Goal: Task Accomplishment & Management: Complete application form

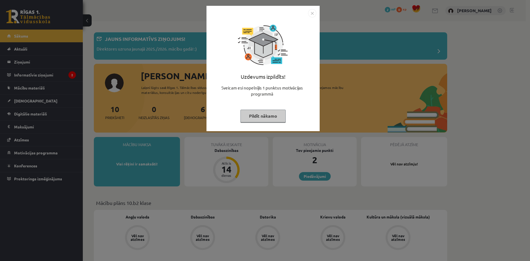
click at [312, 15] on img "Close" at bounding box center [312, 13] width 8 height 8
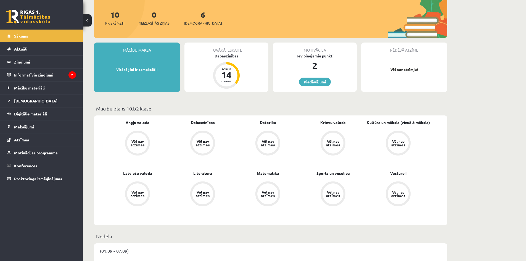
scroll to position [83, 0]
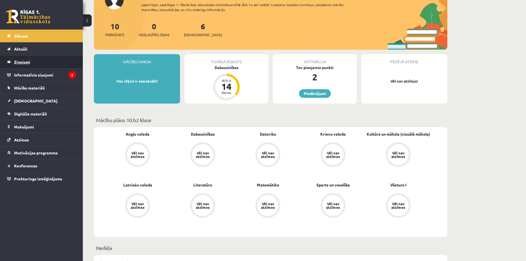
click at [58, 60] on legend "Ziņojumi 0" at bounding box center [45, 61] width 62 height 13
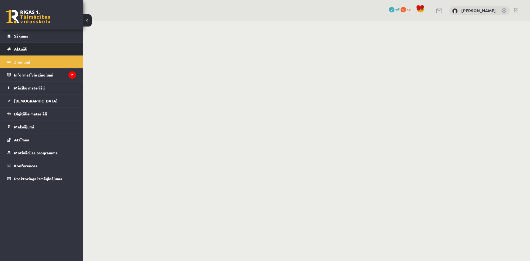
click at [59, 50] on link "Aktuāli" at bounding box center [41, 49] width 69 height 13
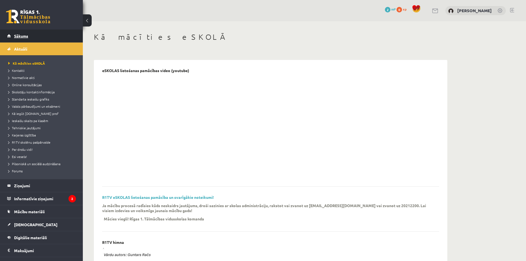
click at [28, 38] on link "Sākums" at bounding box center [41, 36] width 69 height 13
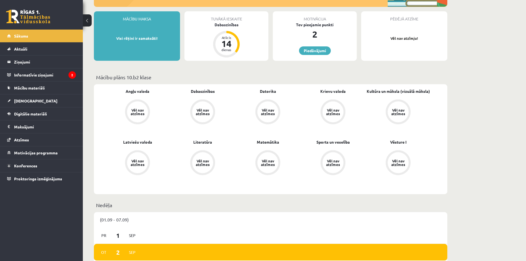
scroll to position [110, 0]
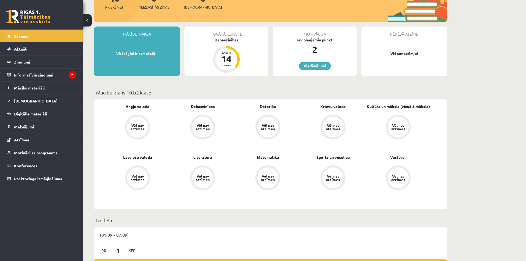
click at [224, 61] on div "14" at bounding box center [226, 58] width 17 height 9
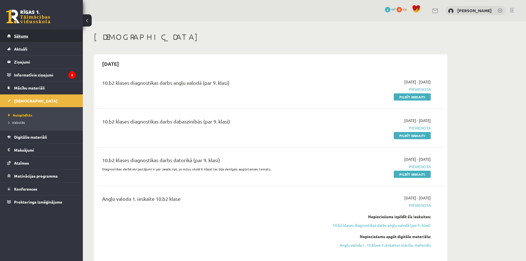
click at [49, 39] on link "Sākums" at bounding box center [41, 36] width 69 height 13
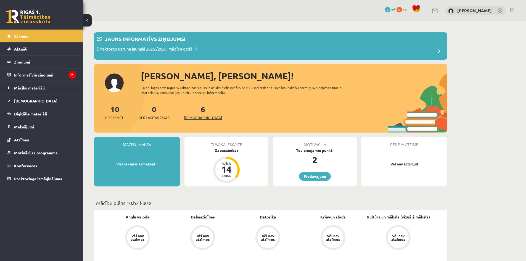
click at [193, 112] on link "6 Ieskaites" at bounding box center [203, 112] width 38 height 16
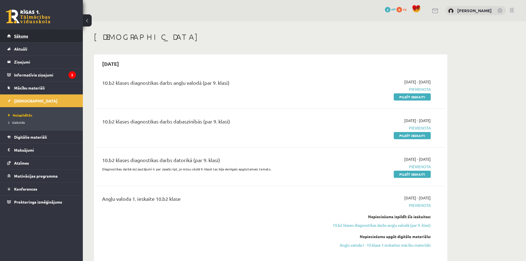
click at [36, 37] on link "Sākums" at bounding box center [41, 36] width 69 height 13
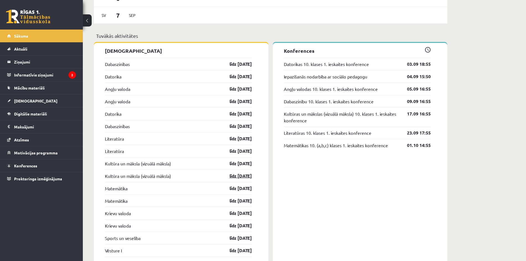
scroll to position [359, 0]
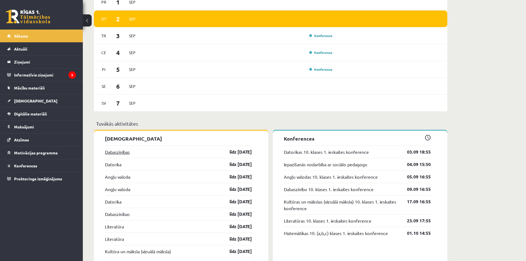
click at [129, 150] on link "Dabaszinības" at bounding box center [117, 151] width 25 height 7
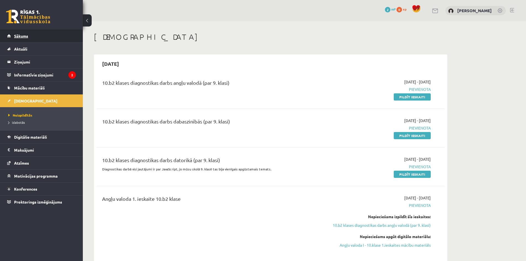
click at [52, 39] on link "Sākums" at bounding box center [41, 36] width 69 height 13
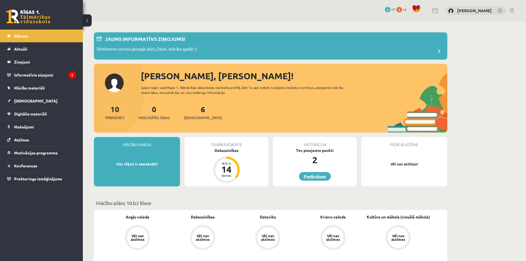
click at [307, 176] on link "Piedāvājumi" at bounding box center [315, 176] width 32 height 9
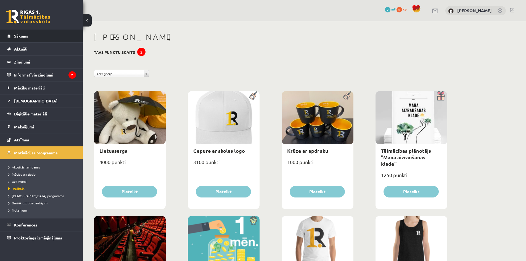
click at [34, 38] on link "Sākums" at bounding box center [41, 36] width 69 height 13
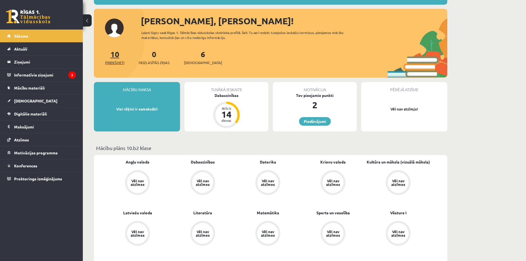
scroll to position [55, 0]
click at [29, 36] on link "Sākums" at bounding box center [41, 36] width 69 height 13
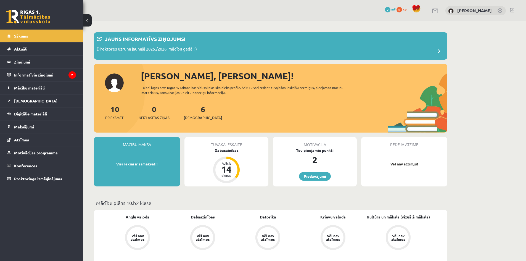
click at [36, 40] on link "Sākums" at bounding box center [41, 36] width 69 height 13
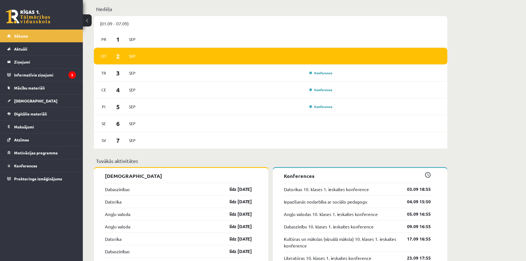
scroll to position [331, 0]
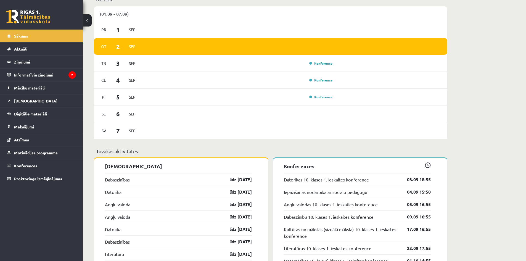
click at [124, 180] on link "Dabaszinības" at bounding box center [117, 179] width 25 height 7
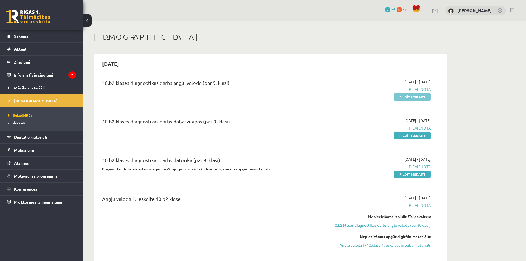
click at [412, 98] on link "Pildīt ieskaiti" at bounding box center [412, 96] width 37 height 7
click at [417, 172] on link "Pildīt ieskaiti" at bounding box center [412, 174] width 37 height 7
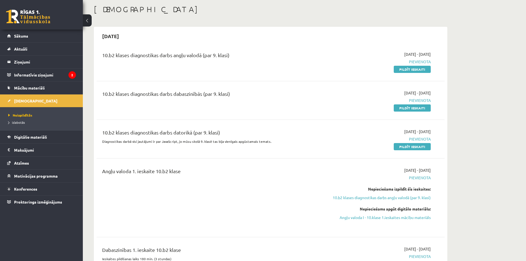
click at [363, 194] on div "Nepieciešams izpildīt šīs ieskaites: 10.b2 klases diagnostikas darbs angļu valo…" at bounding box center [379, 193] width 104 height 14
click at [362, 200] on div "2025-09-01 - 2025-09-15 Pievienota Nepieciešams izpildīt šīs ieskaites: 10.b2 k…" at bounding box center [378, 197] width 112 height 61
click at [362, 198] on link "10.b2 klases diagnostikas darbs angļu valodā (par 9. klasi)" at bounding box center [379, 198] width 104 height 6
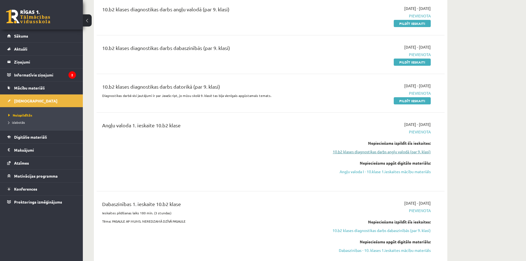
click at [378, 150] on link "10.b2 klases diagnostikas darbs angļu valodā (par 9. klasi)" at bounding box center [379, 152] width 104 height 6
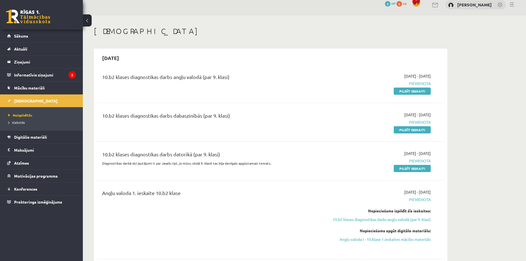
scroll to position [0, 0]
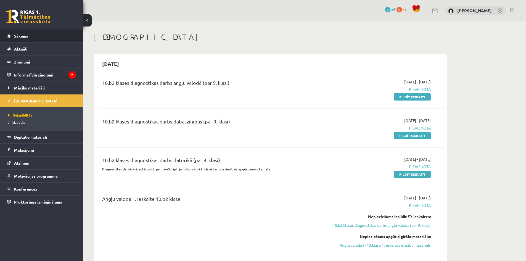
click at [25, 35] on span "Sākums" at bounding box center [21, 35] width 14 height 5
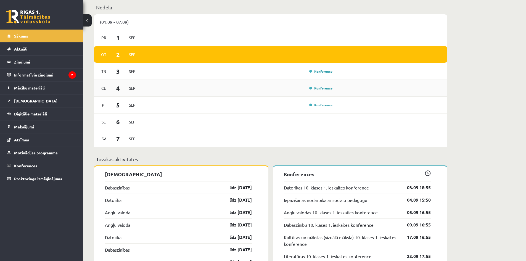
scroll to position [331, 0]
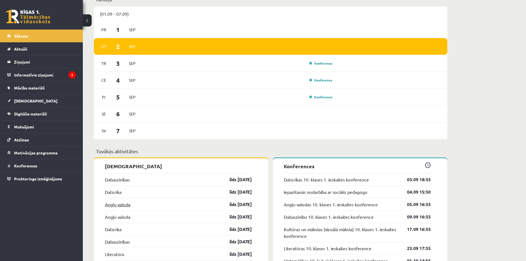
click at [121, 204] on link "Angļu valoda" at bounding box center [117, 204] width 25 height 7
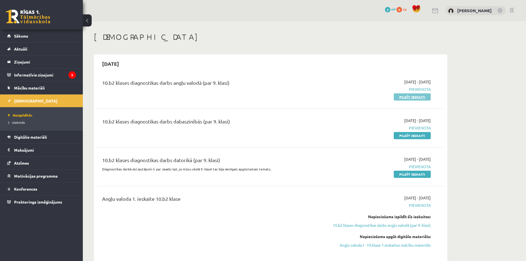
click at [402, 97] on link "Pildīt ieskaiti" at bounding box center [412, 96] width 37 height 7
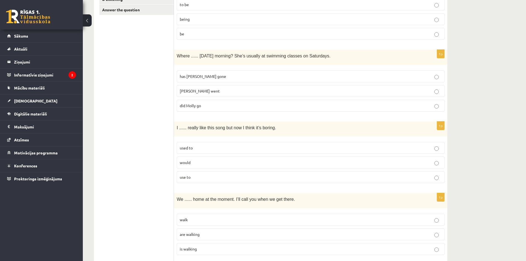
scroll to position [26, 0]
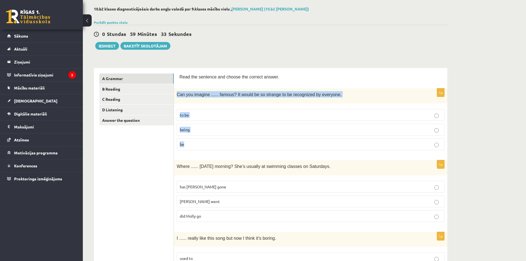
drag, startPoint x: 178, startPoint y: 94, endPoint x: 319, endPoint y: 146, distance: 150.3
click at [319, 146] on div "1p Can you imagine ...... famous? It would be so strange to be recognized by ev…" at bounding box center [310, 121] width 273 height 66
copy div "Can you imagine ...... famous? It would be so strange to be recognized by every…"
click at [197, 130] on p "being" at bounding box center [311, 130] width 262 height 6
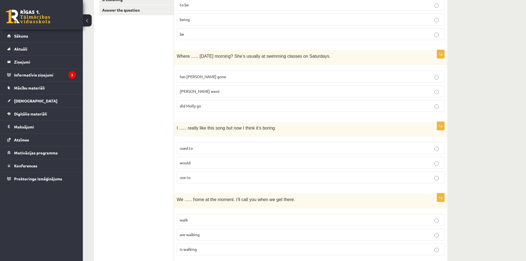
scroll to position [136, 0]
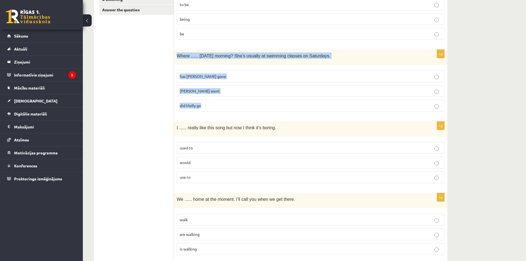
drag, startPoint x: 177, startPoint y: 54, endPoint x: 364, endPoint y: 114, distance: 197.3
click at [364, 114] on div "1p Where ...... yesterday morning? She’s usually at swimming classes on Saturda…" at bounding box center [310, 83] width 273 height 66
copy div "Where ...... yesterday morning? She’s usually at swimming classes on Saturdays.…"
click at [209, 107] on p "did Molly go" at bounding box center [311, 106] width 262 height 6
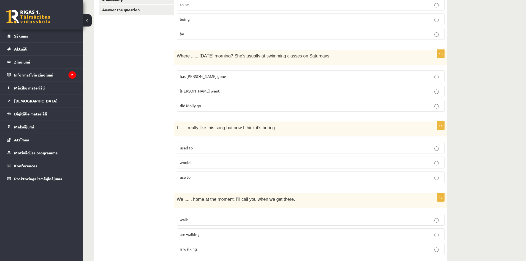
scroll to position [164, 0]
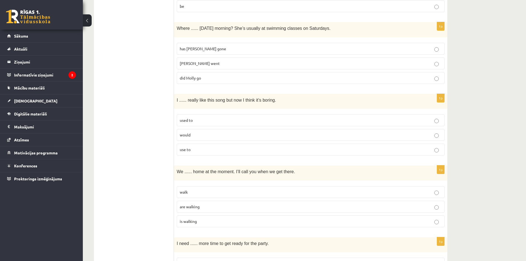
click at [177, 99] on div "I ...... really like this song but now I think it’s boring." at bounding box center [310, 101] width 273 height 15
drag, startPoint x: 177, startPoint y: 99, endPoint x: 268, endPoint y: 101, distance: 90.6
click at [268, 101] on span "I ...... really like this song but now I think it’s boring." at bounding box center [226, 100] width 99 height 5
click at [176, 101] on div "I ...... really like this song but now I think it’s boring." at bounding box center [310, 101] width 273 height 15
drag, startPoint x: 176, startPoint y: 101, endPoint x: 260, endPoint y: 146, distance: 95.5
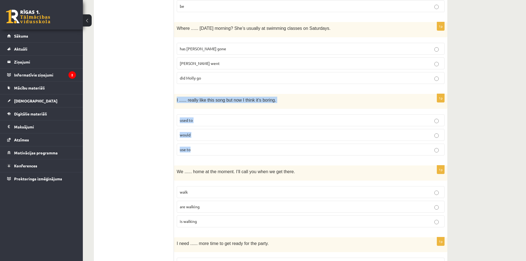
click at [260, 146] on div "1p I ...... really like this song but now I think it’s boring. used to would us…" at bounding box center [310, 127] width 273 height 66
copy div "I ...... really like this song but now I think it’s boring. used to would use to"
click at [198, 114] on fieldset "used to would use to" at bounding box center [311, 135] width 268 height 46
click at [199, 120] on p "used to" at bounding box center [311, 120] width 262 height 6
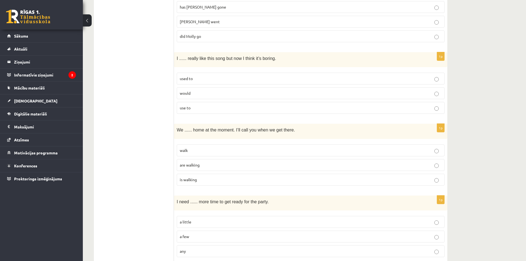
scroll to position [246, 0]
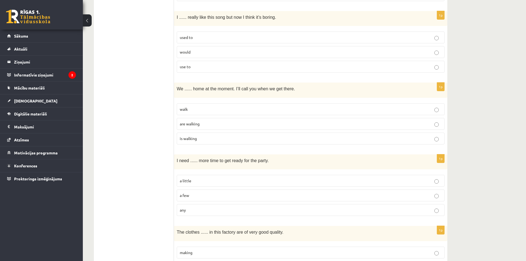
click at [195, 122] on span "are walking" at bounding box center [190, 123] width 20 height 5
drag, startPoint x: 176, startPoint y: 87, endPoint x: 313, endPoint y: 134, distance: 145.0
click at [313, 134] on div "1p We ...... home at the moment. I’ll call you when we get there. walk are walk…" at bounding box center [310, 116] width 273 height 66
copy div "We ...... home at the moment. I’ll call you when we get there. walk are walking…"
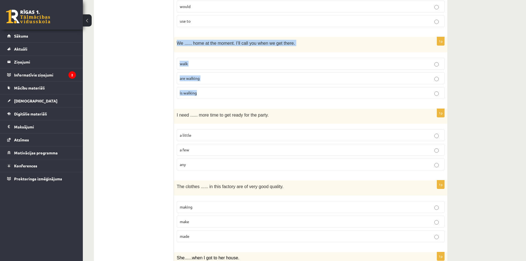
scroll to position [302, 0]
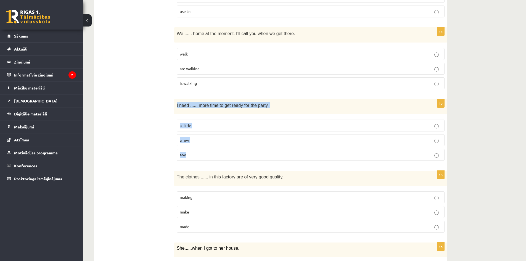
drag, startPoint x: 177, startPoint y: 105, endPoint x: 278, endPoint y: 149, distance: 110.4
click at [278, 149] on div "1p I need ...... more time to get ready for the party. a little a few any" at bounding box center [310, 132] width 273 height 66
copy div "I need ...... more time to get ready for the party. a little a few any"
click at [202, 124] on p "a little" at bounding box center [311, 126] width 262 height 6
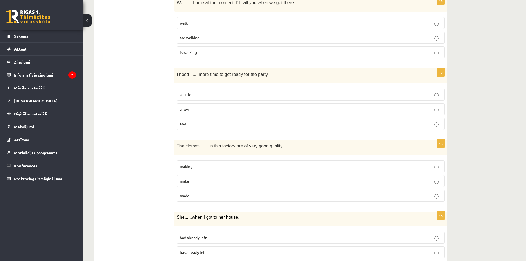
scroll to position [384, 0]
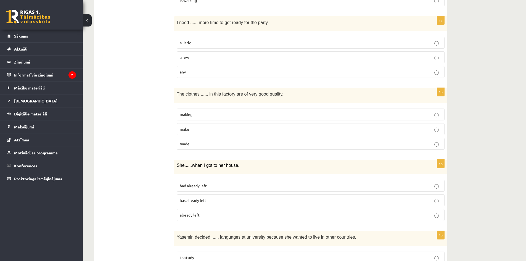
click at [443, 88] on p "1p" at bounding box center [441, 91] width 8 height 9
click at [187, 147] on label "made" at bounding box center [311, 144] width 268 height 12
click at [187, 142] on span "made" at bounding box center [185, 143] width 10 height 5
click at [187, 147] on label "made" at bounding box center [311, 144] width 268 height 12
click at [191, 141] on p "made" at bounding box center [311, 144] width 262 height 6
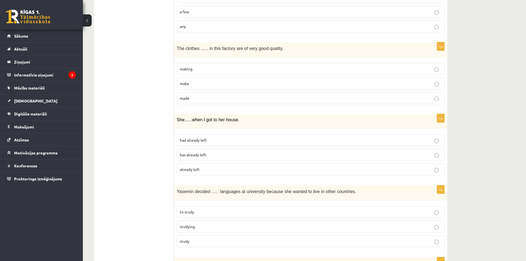
scroll to position [440, 0]
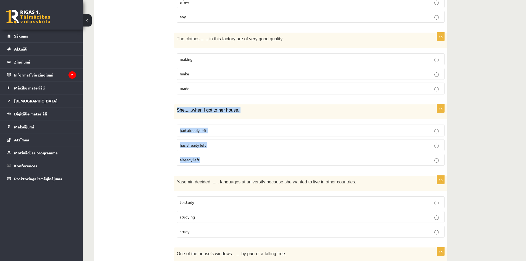
drag, startPoint x: 176, startPoint y: 108, endPoint x: 299, endPoint y: 160, distance: 134.0
click at [299, 160] on div "1p She ...... when I got to her house. had already left has already left alread…" at bounding box center [310, 137] width 273 height 66
copy div "She ...... when I got to her house. had already left has already left already l…"
click at [216, 129] on p "had already left" at bounding box center [311, 131] width 262 height 6
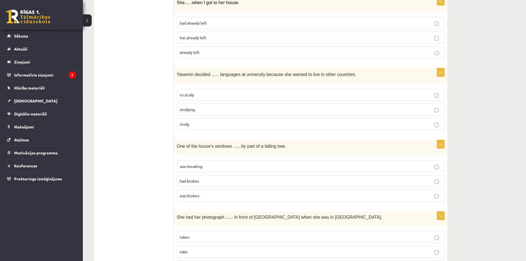
scroll to position [550, 0]
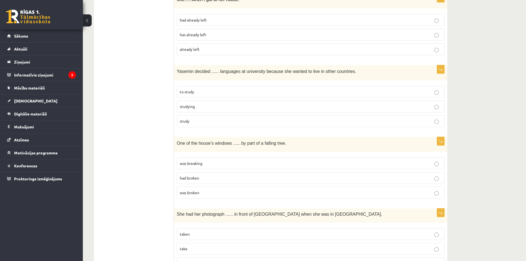
click at [224, 91] on p "to study" at bounding box center [311, 92] width 262 height 6
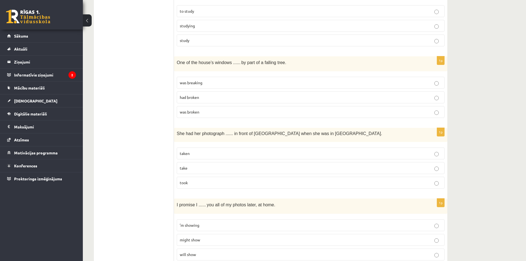
scroll to position [633, 0]
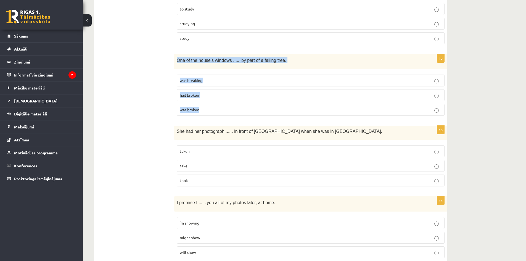
drag, startPoint x: 176, startPoint y: 60, endPoint x: 235, endPoint y: 111, distance: 78.3
click at [235, 111] on div "1p One of the house’s windows ...... by part of a falling tree. was breaking ha…" at bounding box center [310, 87] width 273 height 66
copy div "One of the house’s windows ...... by part of a falling tree. was breaking had b…"
click at [206, 111] on p "was broken" at bounding box center [311, 110] width 262 height 6
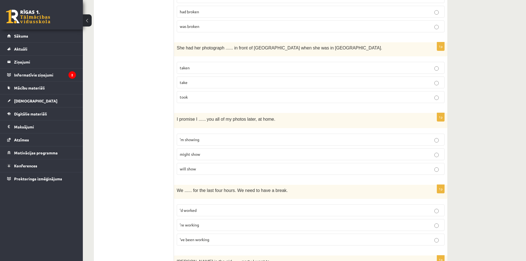
scroll to position [716, 0]
click at [207, 73] on label "taken" at bounding box center [311, 68] width 268 height 12
click at [203, 71] on p "taken" at bounding box center [311, 68] width 262 height 6
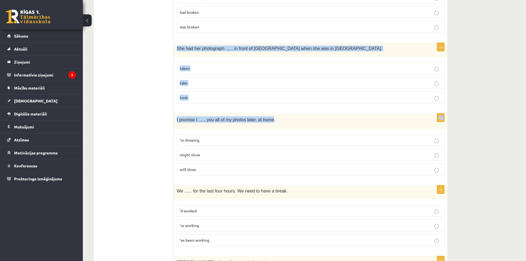
drag, startPoint x: 177, startPoint y: 50, endPoint x: 264, endPoint y: 109, distance: 104.4
click at [264, 109] on form "Read the sentence and choose the correct answer. 1p Can you imagine ...... famo…" at bounding box center [310, 103] width 262 height 1440
copy form "She had her photograph ...... in front of Notre Dame when she was in Paris. tak…"
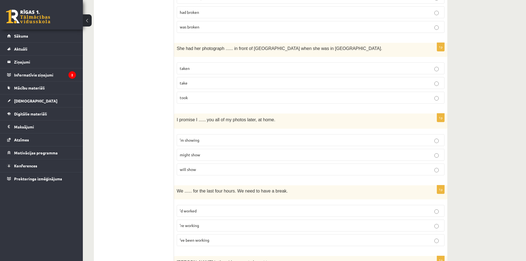
click at [150, 127] on ul "A Grammar B Reading C Reading D Listening Answer the question" at bounding box center [136, 103] width 75 height 1440
drag, startPoint x: 177, startPoint y: 119, endPoint x: 229, endPoint y: 168, distance: 71.5
click at [229, 168] on div "1p I promise I ...... you all of my photos later, at home. ’m showing might sho…" at bounding box center [310, 146] width 273 height 66
copy div "I promise I ...... you all of my photos later, at home. ’m showing might show w…"
click at [198, 168] on p "will show" at bounding box center [311, 169] width 262 height 6
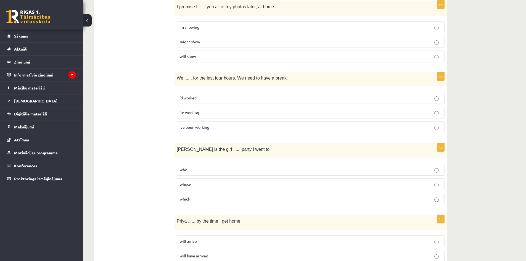
scroll to position [826, 0]
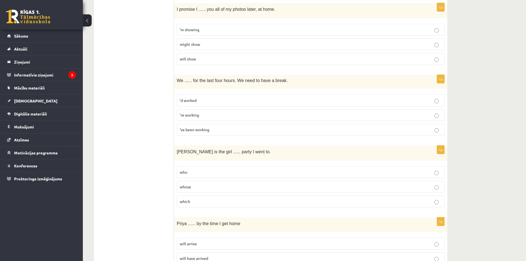
click at [189, 102] on span "’d worked" at bounding box center [188, 100] width 17 height 5
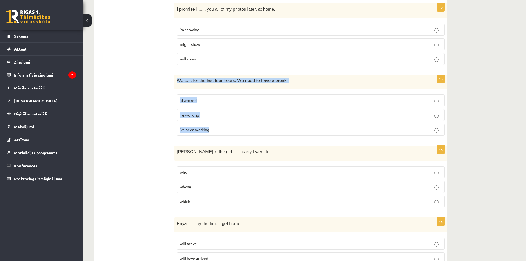
drag, startPoint x: 176, startPoint y: 81, endPoint x: 226, endPoint y: 133, distance: 72.6
click at [226, 133] on div "1p We ...... for the last four hours. We need to have a break. ’d worked ’re wo…" at bounding box center [310, 107] width 273 height 65
copy div "We ...... for the last four hours. We need to have a break. ’d worked ’re worki…"
click at [216, 127] on p "’ve been working" at bounding box center [311, 130] width 262 height 6
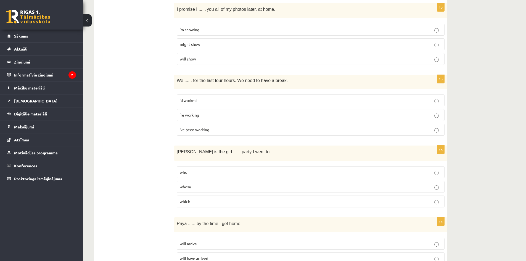
scroll to position [854, 0]
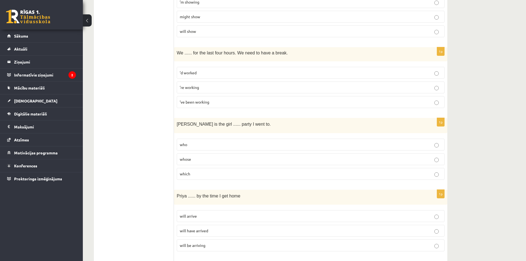
click at [186, 158] on span "whose" at bounding box center [185, 158] width 11 height 5
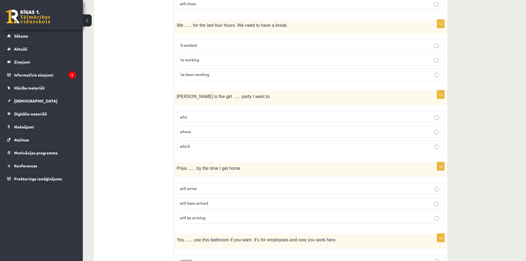
scroll to position [936, 0]
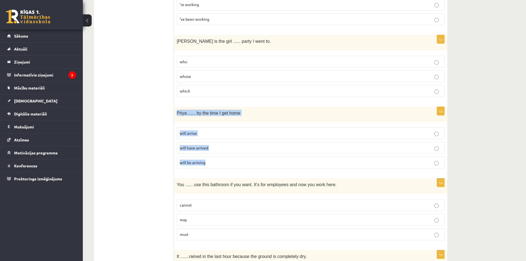
drag, startPoint x: 176, startPoint y: 113, endPoint x: 235, endPoint y: 164, distance: 78.2
click at [235, 164] on div "1p Priya ...... by the time I get home will arrive will have arrived will be ar…" at bounding box center [310, 140] width 273 height 66
click at [219, 146] on p "will have arrived" at bounding box center [311, 148] width 262 height 6
click at [220, 149] on p "will have arrived" at bounding box center [311, 148] width 262 height 6
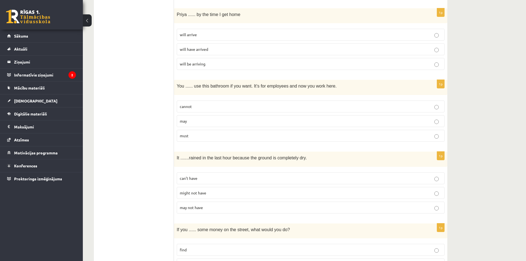
scroll to position [1019, 0]
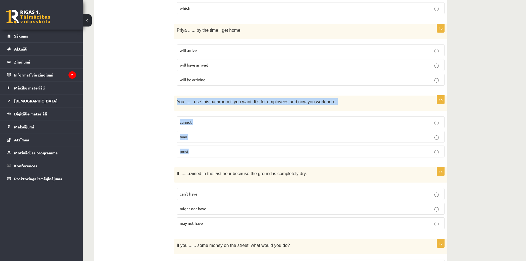
drag, startPoint x: 177, startPoint y: 101, endPoint x: 216, endPoint y: 156, distance: 67.8
click at [220, 159] on div "1p You ...... use this bathroom if you want. It’s for employees and now you wor…" at bounding box center [310, 128] width 273 height 66
click at [222, 135] on p "may" at bounding box center [311, 137] width 262 height 6
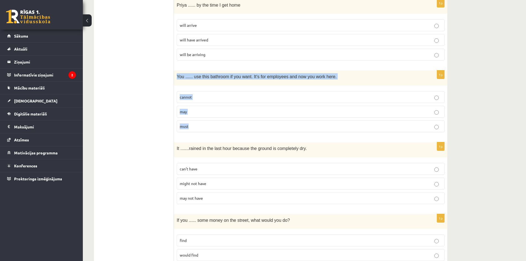
scroll to position [1074, 0]
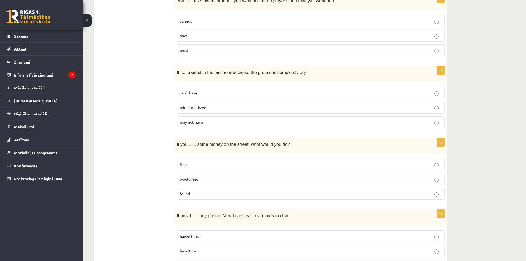
scroll to position [1130, 0]
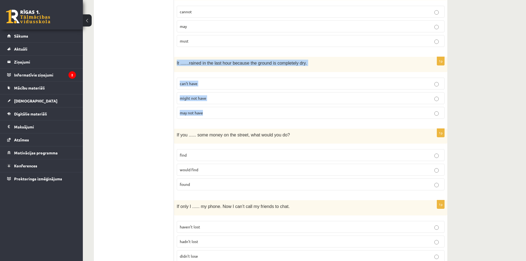
drag, startPoint x: 175, startPoint y: 61, endPoint x: 233, endPoint y: 118, distance: 81.2
click at [233, 118] on div "1p It ....... rained in the last hour because the ground is completely dry. can…" at bounding box center [310, 90] width 273 height 66
click at [211, 85] on p "can’t have" at bounding box center [311, 84] width 262 height 6
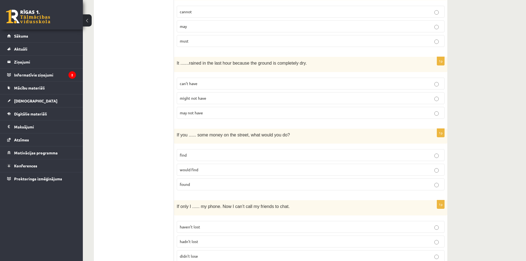
scroll to position [1157, 0]
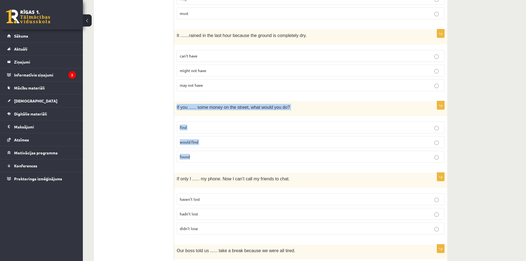
drag, startPoint x: 177, startPoint y: 107, endPoint x: 266, endPoint y: 155, distance: 100.8
click at [266, 155] on div "1p If you ...... some money on the street, what would you do? find would find f…" at bounding box center [310, 134] width 273 height 66
click at [199, 160] on label "found" at bounding box center [311, 157] width 268 height 12
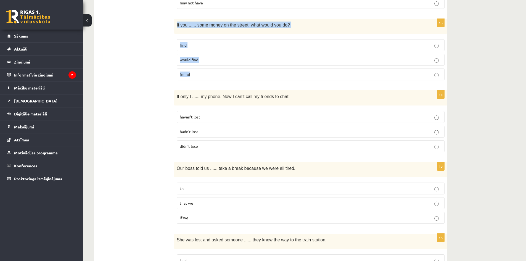
scroll to position [1240, 0]
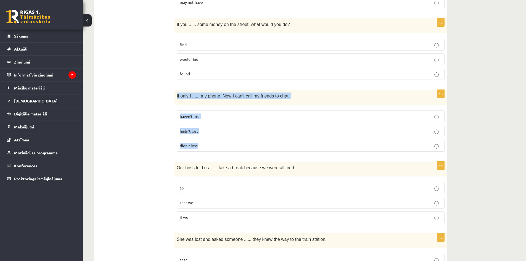
drag, startPoint x: 176, startPoint y: 94, endPoint x: 273, endPoint y: 146, distance: 109.7
click at [273, 146] on div "1p If only I ...... my phone. Now I can’t call my friends to chat. haven’t lost…" at bounding box center [310, 123] width 273 height 66
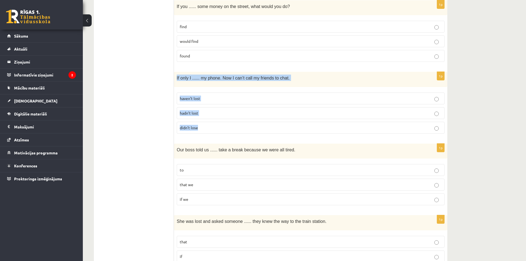
scroll to position [1268, 0]
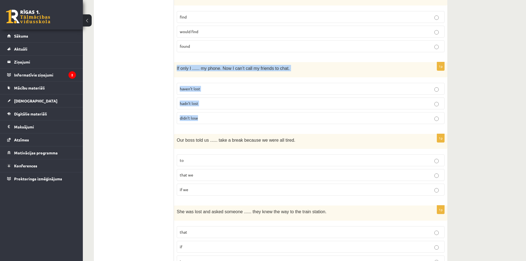
click at [205, 103] on p "hadn’t lost" at bounding box center [311, 103] width 262 height 6
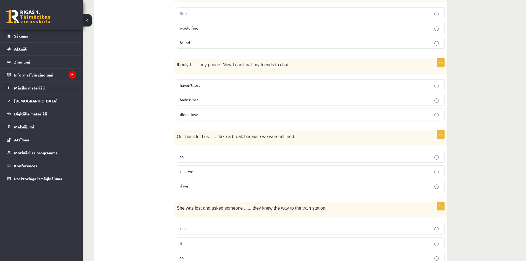
scroll to position [1295, 0]
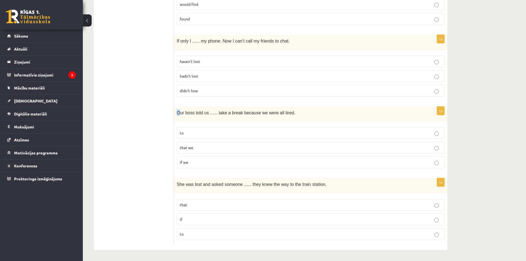
drag, startPoint x: 178, startPoint y: 112, endPoint x: 177, endPoint y: 106, distance: 5.8
click at [177, 107] on div "Our boss told us ...... take a break because we were all tired." at bounding box center [310, 114] width 273 height 15
click at [176, 109] on div "Our boss told us ...... take a break because we were all tired." at bounding box center [310, 114] width 273 height 15
click at [178, 112] on span "Our boss told us ...... take a break because we were all tired." at bounding box center [236, 112] width 119 height 5
drag, startPoint x: 177, startPoint y: 112, endPoint x: 207, endPoint y: 134, distance: 37.1
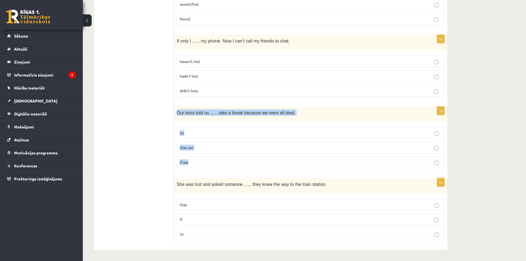
click at [214, 158] on div "1p Our boss told us ...... take a break because we were all tired. to that we i…" at bounding box center [310, 140] width 273 height 66
click at [203, 128] on label "to" at bounding box center [311, 133] width 268 height 12
click at [190, 220] on p "if" at bounding box center [311, 219] width 262 height 6
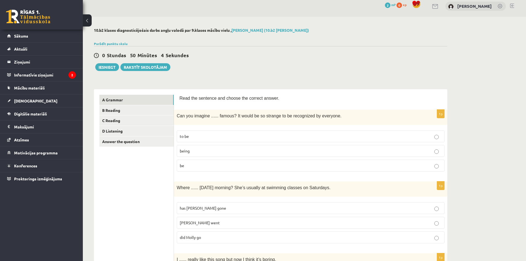
scroll to position [0, 0]
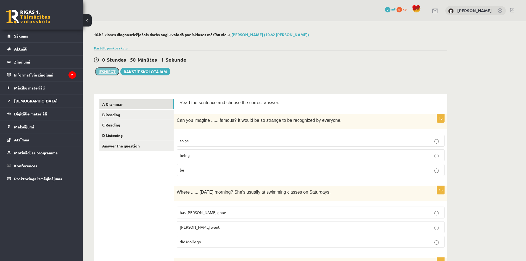
click at [111, 72] on button "Iesniegt" at bounding box center [107, 72] width 24 height 8
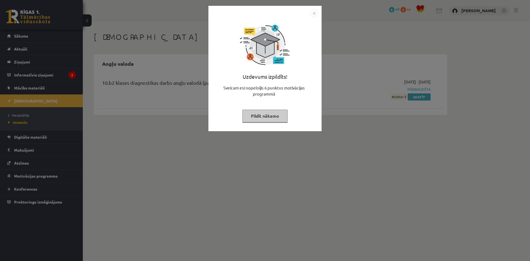
click at [312, 13] on img "Close" at bounding box center [314, 13] width 8 height 8
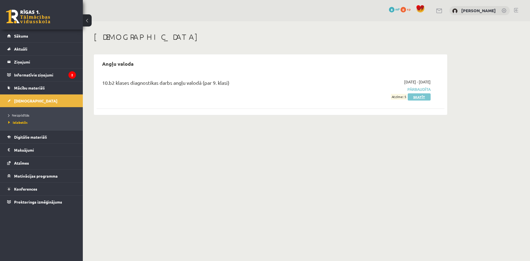
click at [416, 98] on link "Skatīt" at bounding box center [419, 96] width 23 height 7
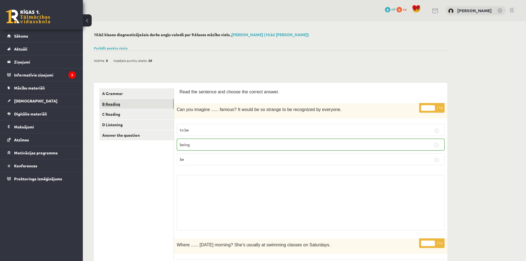
click at [151, 101] on link "B Reading" at bounding box center [136, 104] width 74 height 10
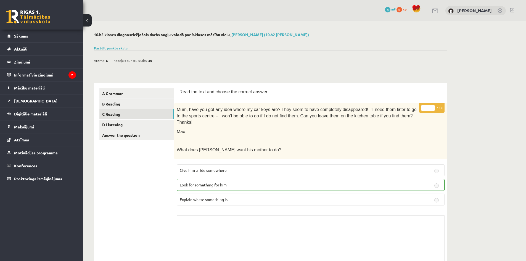
click at [145, 114] on link "C Reading" at bounding box center [136, 114] width 74 height 10
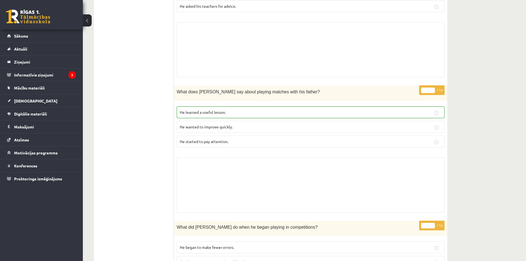
scroll to position [442, 0]
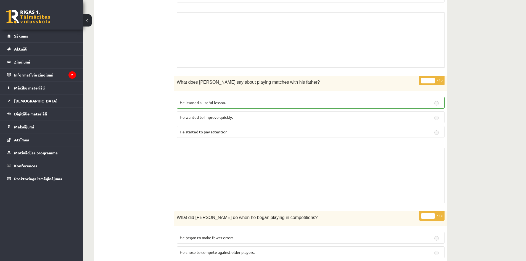
click at [203, 100] on span "He learned a useful lesson." at bounding box center [203, 102] width 46 height 5
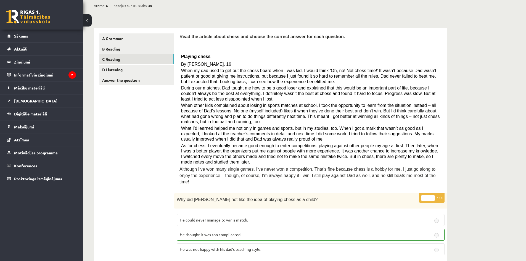
scroll to position [0, 0]
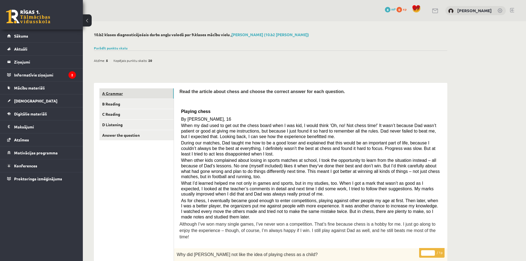
click at [166, 90] on link "A Grammar" at bounding box center [136, 93] width 74 height 10
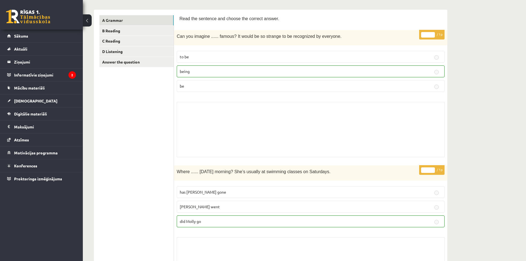
scroll to position [83, 0]
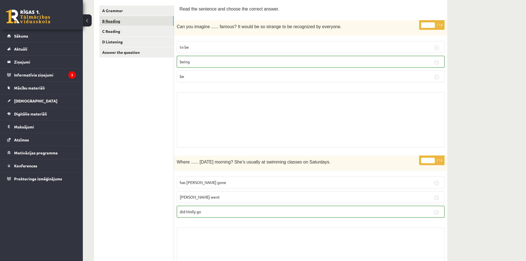
click at [147, 22] on link "B Reading" at bounding box center [136, 21] width 74 height 10
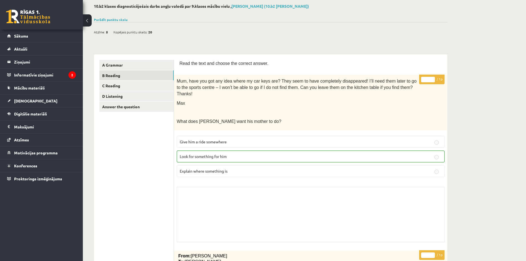
scroll to position [0, 0]
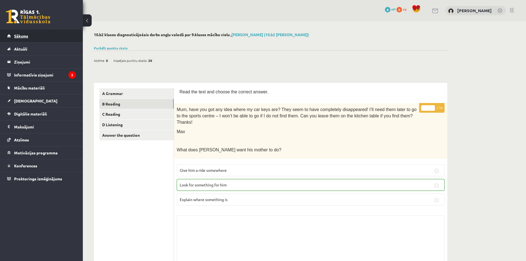
click at [62, 33] on link "Sākums" at bounding box center [41, 36] width 69 height 13
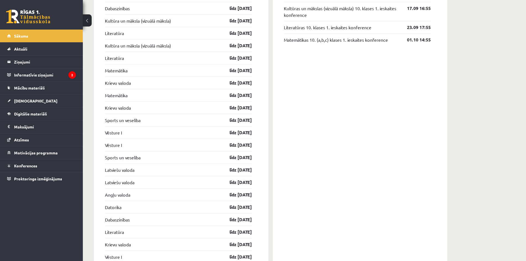
scroll to position [662, 0]
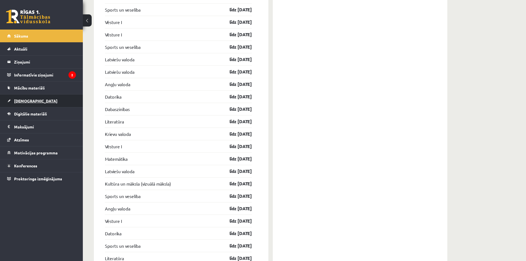
click at [47, 97] on link "[DEMOGRAPHIC_DATA]" at bounding box center [41, 100] width 69 height 13
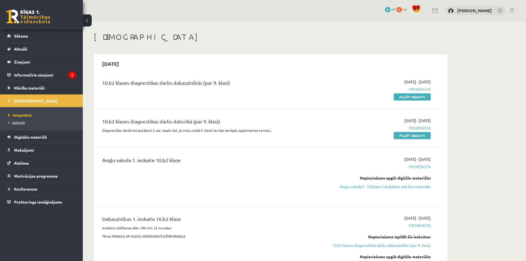
click at [23, 121] on span "Izlabotās" at bounding box center [16, 122] width 17 height 4
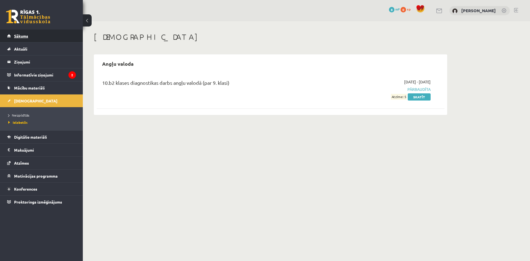
click at [43, 38] on link "Sākums" at bounding box center [41, 36] width 69 height 13
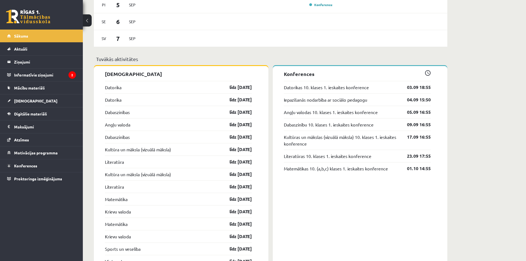
scroll to position [433, 0]
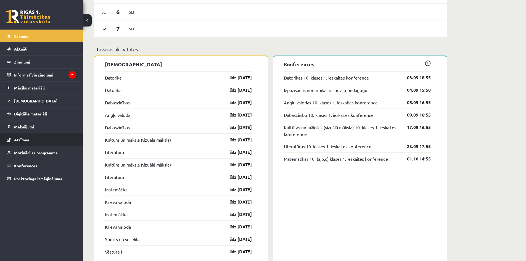
click at [48, 137] on link "Atzīmes" at bounding box center [41, 139] width 69 height 13
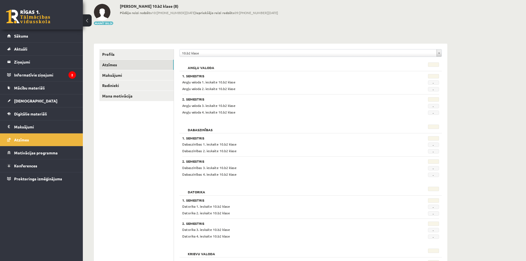
scroll to position [19, 0]
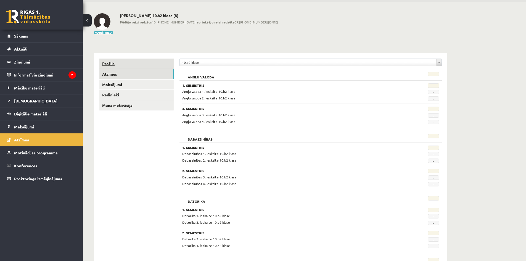
click at [134, 63] on link "Profils" at bounding box center [136, 64] width 74 height 10
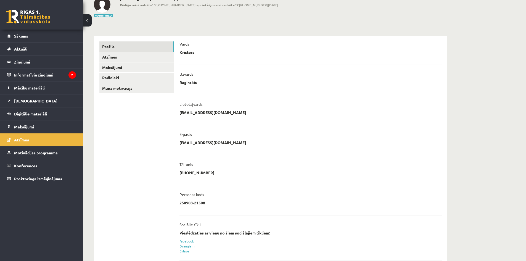
scroll to position [72, 0]
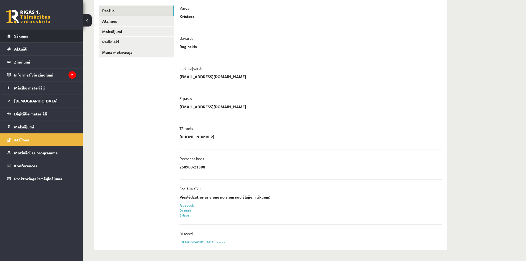
click at [31, 36] on link "Sākums" at bounding box center [41, 36] width 69 height 13
